Goal: Task Accomplishment & Management: Complete application form

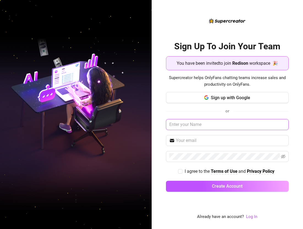
click at [225, 127] on input "text" at bounding box center [227, 124] width 123 height 11
type input "ultramalwina"
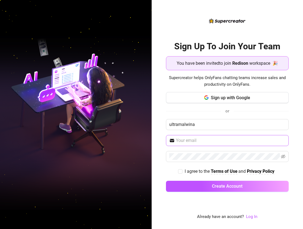
click at [228, 145] on span at bounding box center [227, 140] width 123 height 11
type input "[EMAIL_ADDRESS][DOMAIN_NAME]"
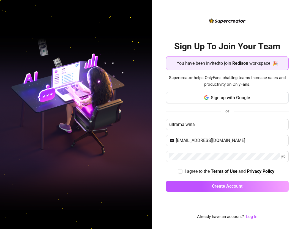
click at [176, 169] on div "I agree to the Terms of Use and Privacy Policy" at bounding box center [227, 171] width 123 height 7
click at [178, 170] on input "I agree to the Terms of Use and Privacy Policy" at bounding box center [180, 171] width 4 height 4
checkbox input "true"
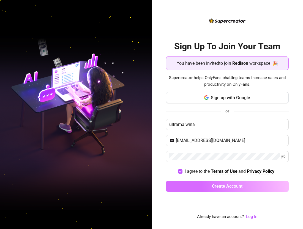
click at [202, 188] on button "Create Account" at bounding box center [227, 186] width 123 height 11
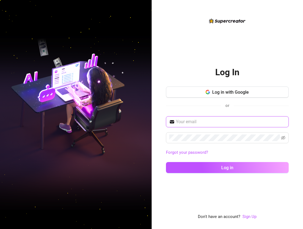
click at [206, 123] on input "text" at bounding box center [231, 121] width 110 height 7
type input "[EMAIL_ADDRESS][DOMAIN_NAME]"
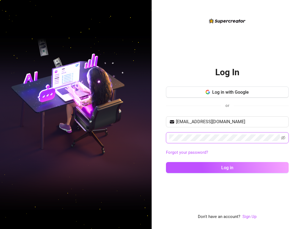
click at [166, 162] on button "Log in" at bounding box center [227, 167] width 123 height 11
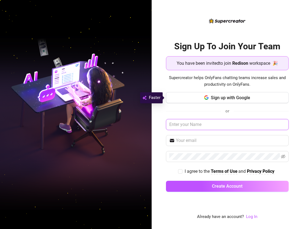
click at [206, 126] on input "text" at bounding box center [227, 124] width 123 height 11
